Goal: Task Accomplishment & Management: Complete application form

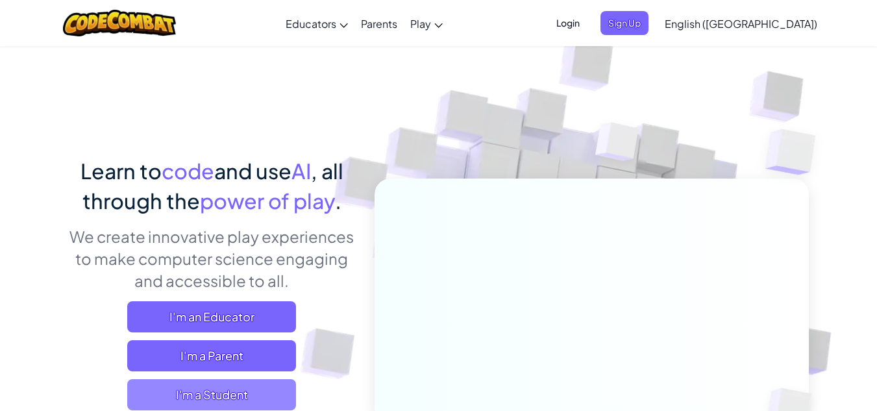
click at [194, 398] on span "I'm a Student" at bounding box center [211, 394] width 169 height 31
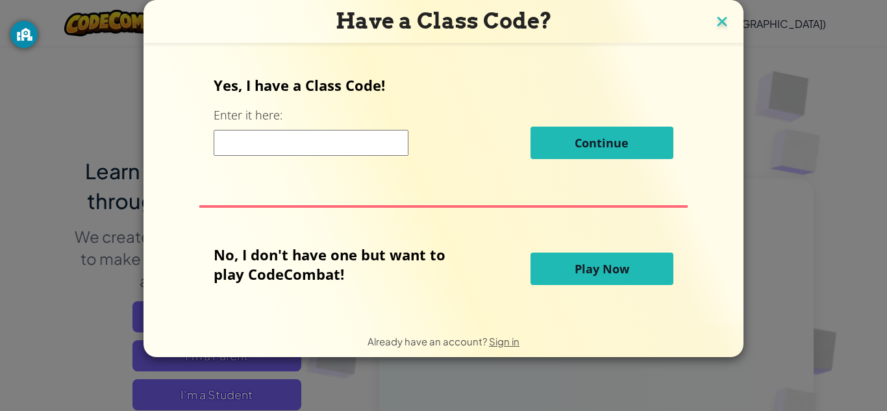
click at [721, 20] on img at bounding box center [721, 22] width 17 height 19
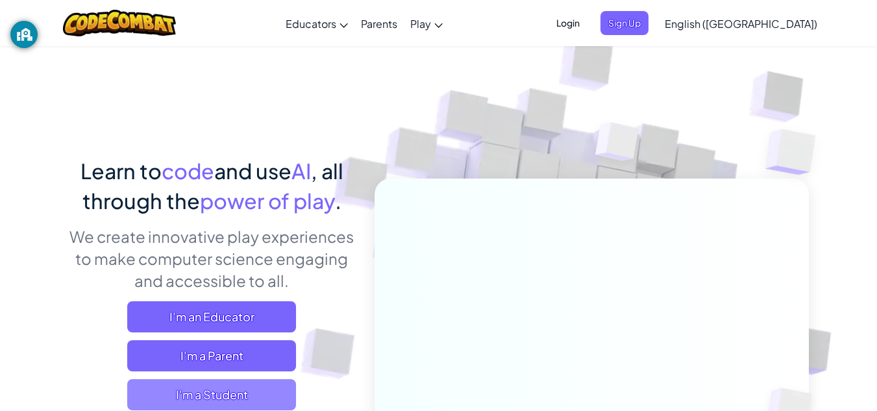
click at [171, 390] on span "I'm a Student" at bounding box center [211, 394] width 169 height 31
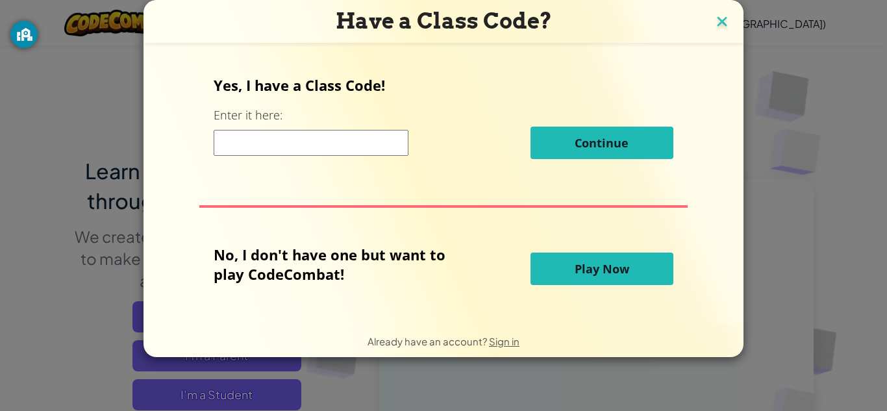
click at [722, 13] on img at bounding box center [721, 22] width 17 height 19
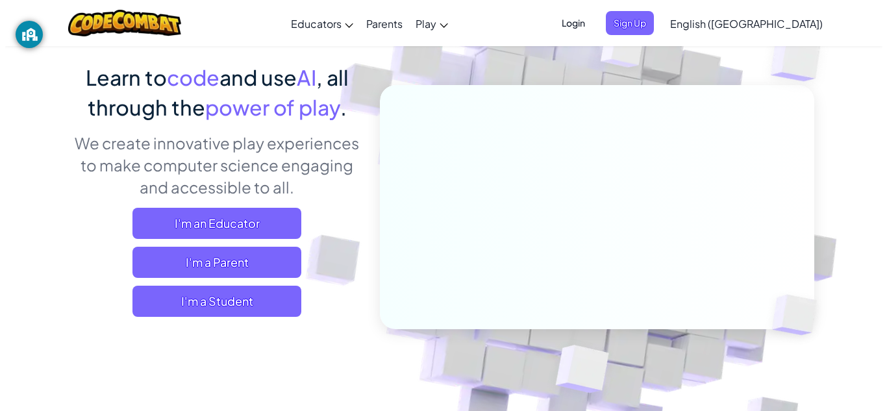
scroll to position [90, 0]
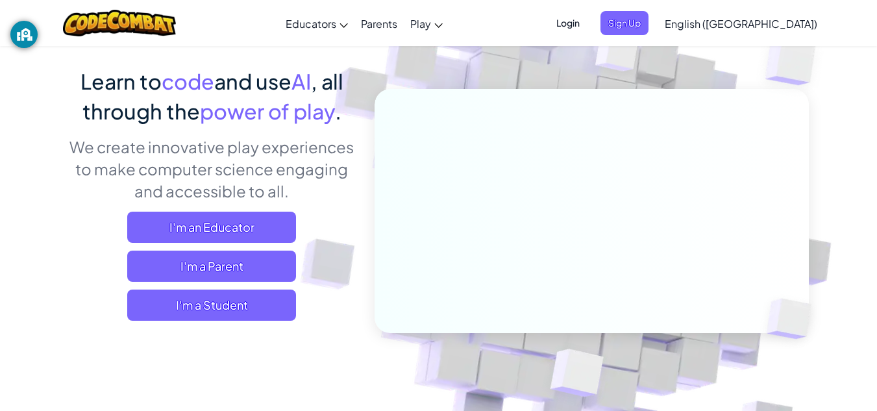
click at [164, 322] on div "Learn to code and use AI , all through the power of play . We create innovative…" at bounding box center [212, 198] width 286 height 264
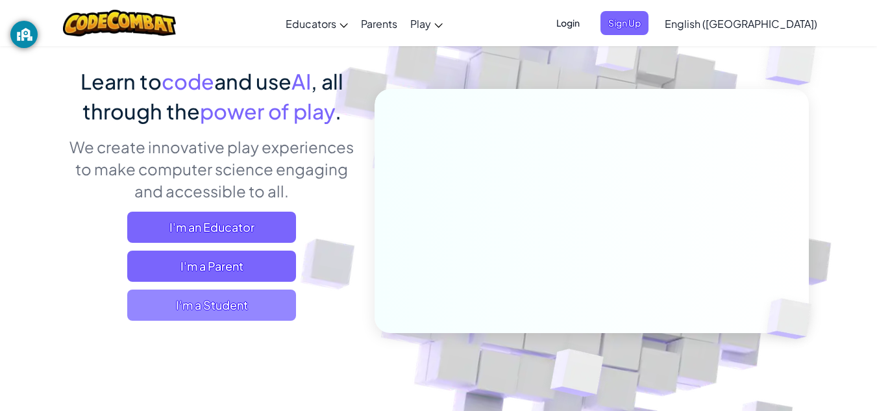
click at [154, 292] on span "I'm a Student" at bounding box center [211, 305] width 169 height 31
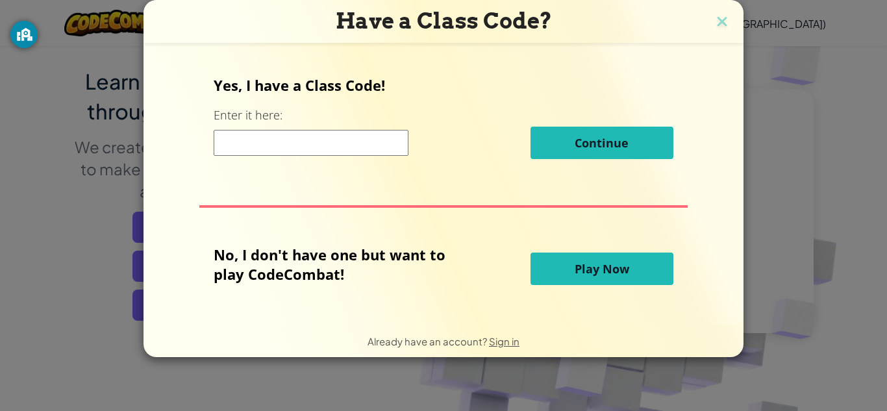
click at [333, 144] on input at bounding box center [311, 143] width 195 height 26
click at [497, 382] on div "Have a Class Code? Yes, I have a Class Code! Enter it here: Continue No, I don'…" at bounding box center [443, 205] width 887 height 411
drag, startPoint x: 497, startPoint y: 382, endPoint x: 471, endPoint y: 391, distance: 27.9
click at [471, 391] on div "Have a Class Code? Yes, I have a Class Code! Enter it here: Continue No, I don'…" at bounding box center [443, 205] width 887 height 411
drag, startPoint x: 471, startPoint y: 391, endPoint x: 709, endPoint y: 356, distance: 240.7
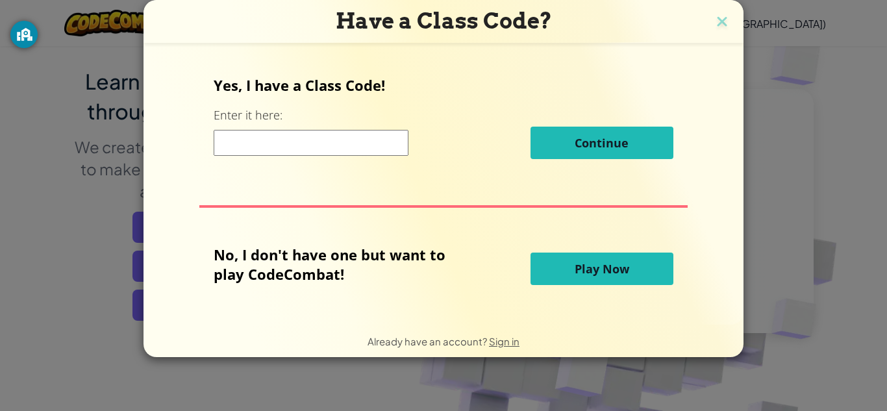
click at [709, 356] on div "Already have an account? Sign in" at bounding box center [443, 341] width 600 height 32
click at [321, 135] on input at bounding box center [311, 143] width 195 height 26
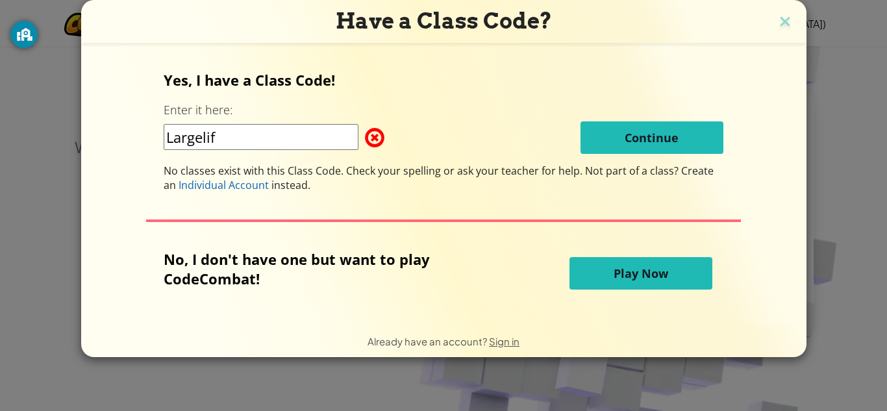
click at [210, 134] on input "Largelif" at bounding box center [261, 137] width 195 height 26
click at [227, 143] on input "LargeLif" at bounding box center [261, 137] width 195 height 26
type input "LargeLifeHair"
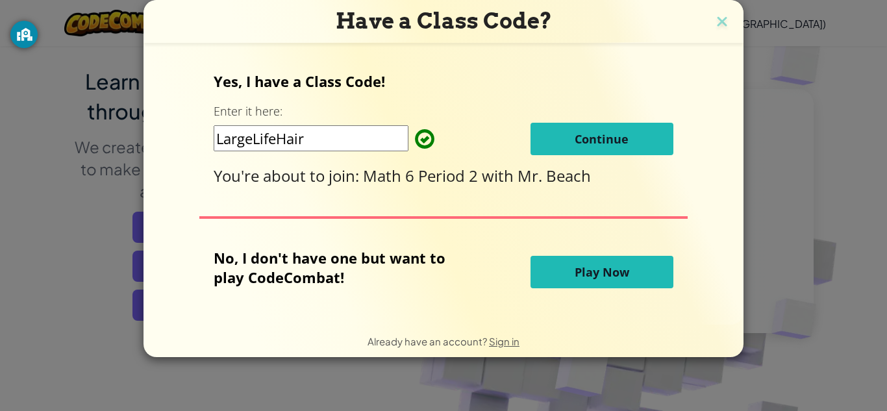
click at [667, 143] on button "Continue" at bounding box center [601, 139] width 143 height 32
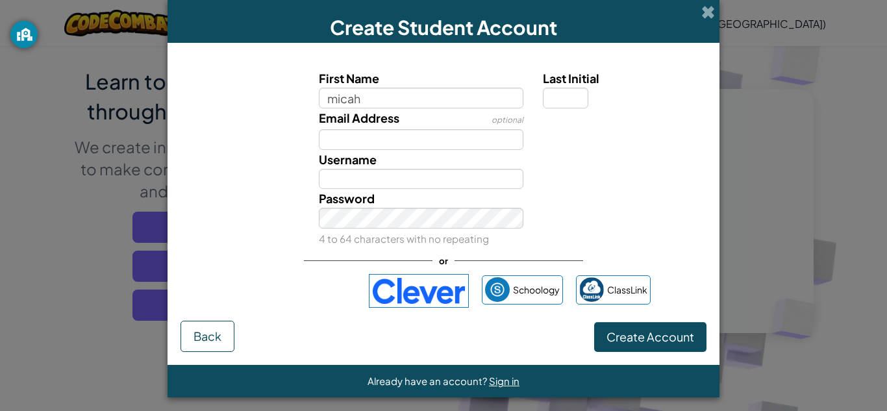
type input "micah"
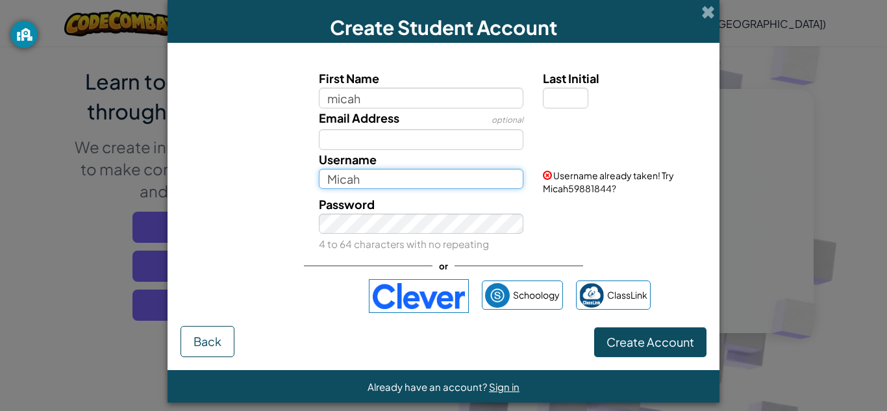
click at [419, 180] on input "Micah" at bounding box center [421, 179] width 205 height 21
type input "M"
type input "1mjgiwnn"
